Goal: Information Seeking & Learning: Learn about a topic

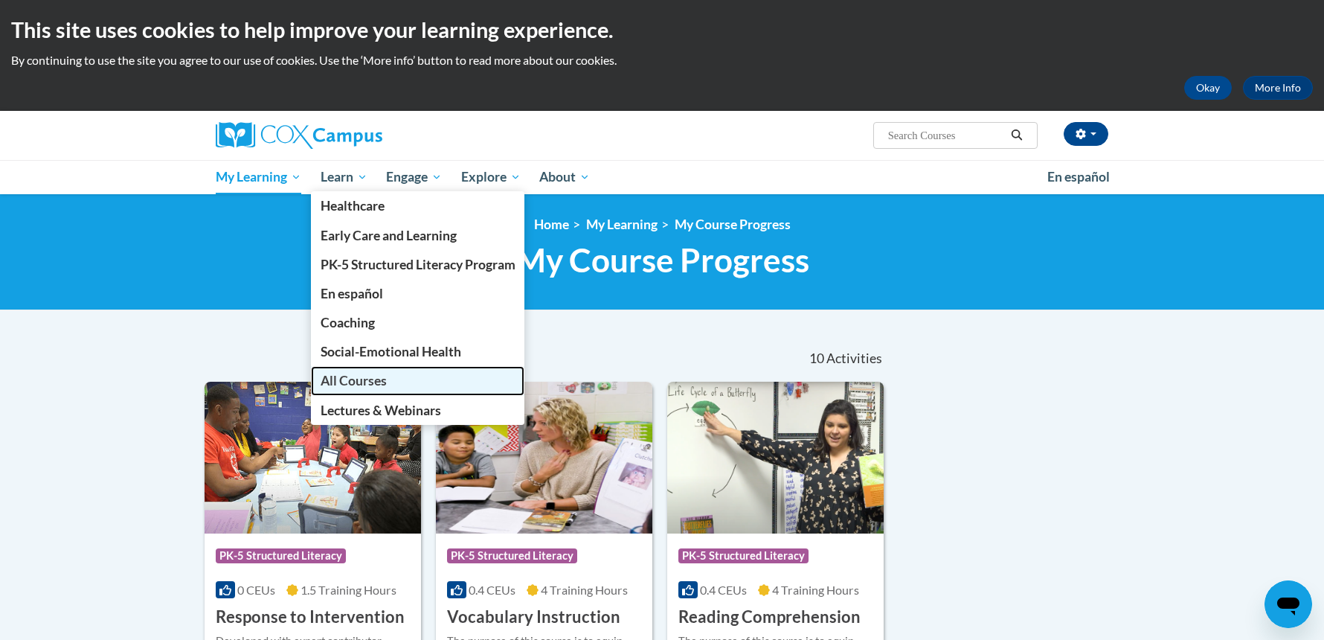
click at [364, 376] on span "All Courses" at bounding box center [354, 381] width 66 height 16
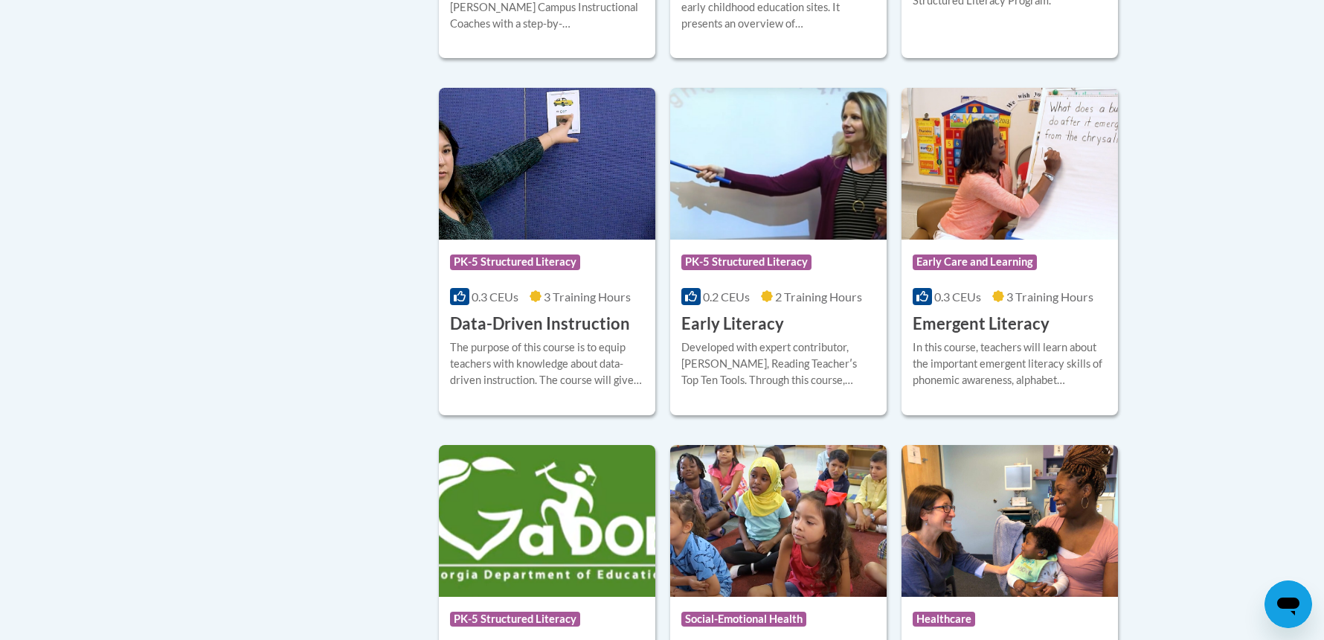
scroll to position [1541, 0]
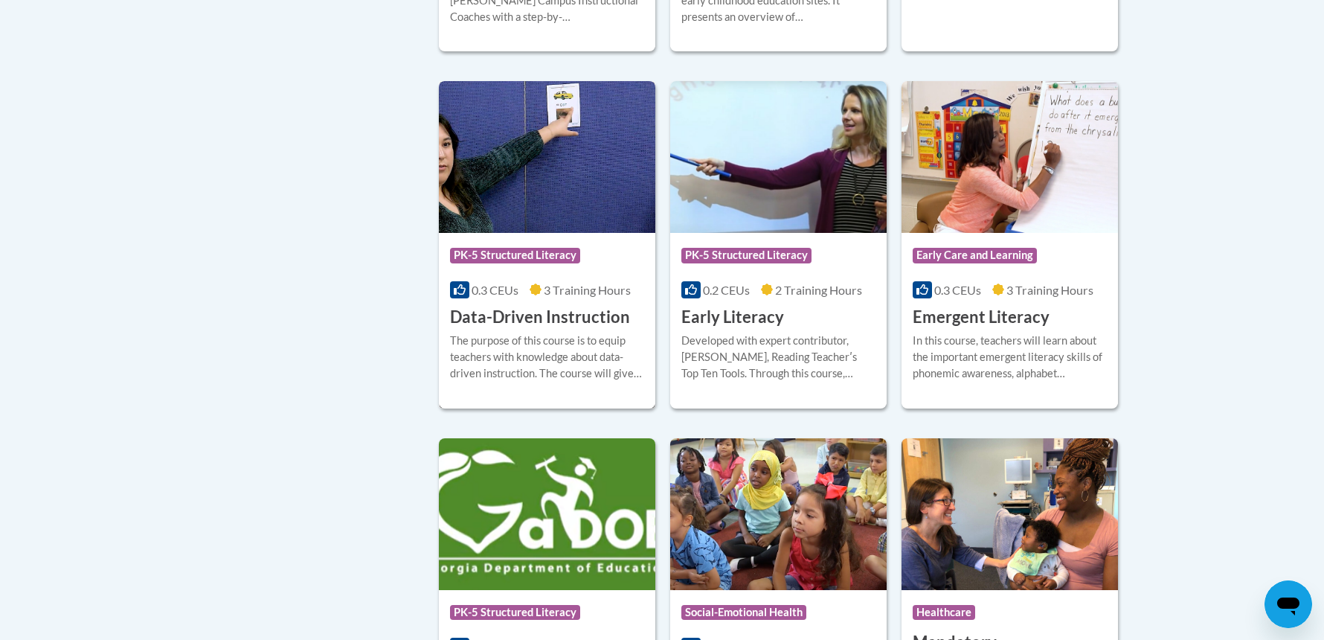
click at [524, 329] on h3 "Data-Driven Instruction" at bounding box center [540, 317] width 180 height 23
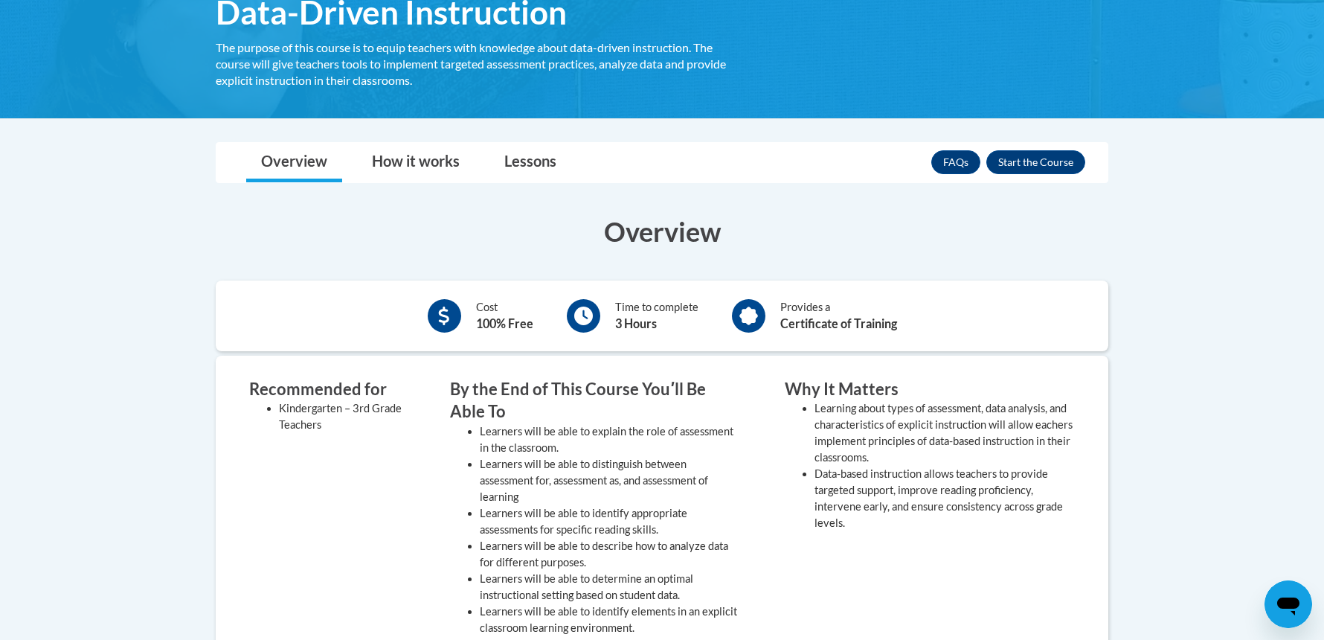
scroll to position [270, 0]
